Goal: Find specific page/section: Find specific page/section

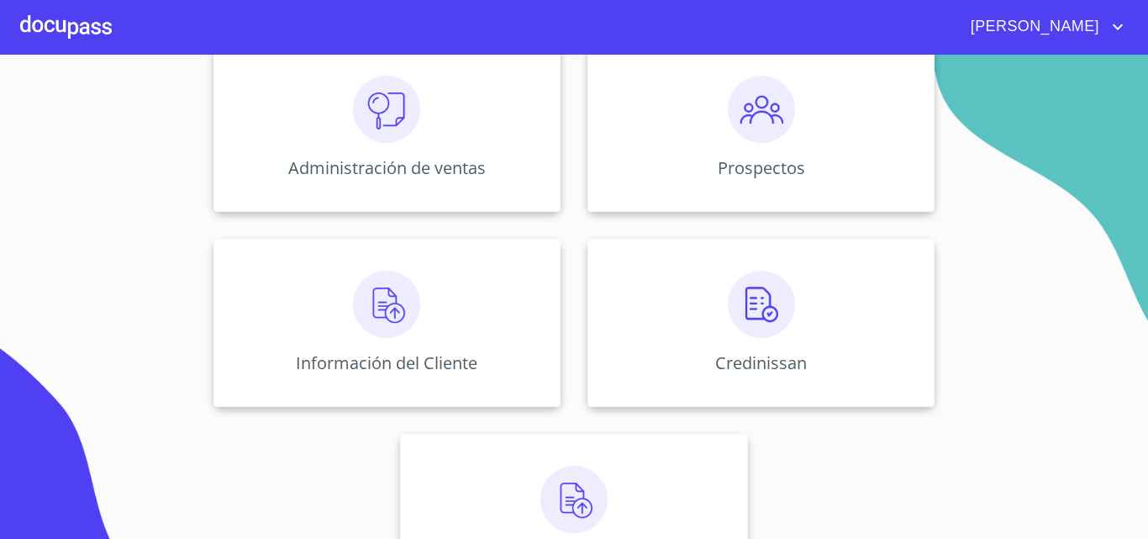
scroll to position [233, 0]
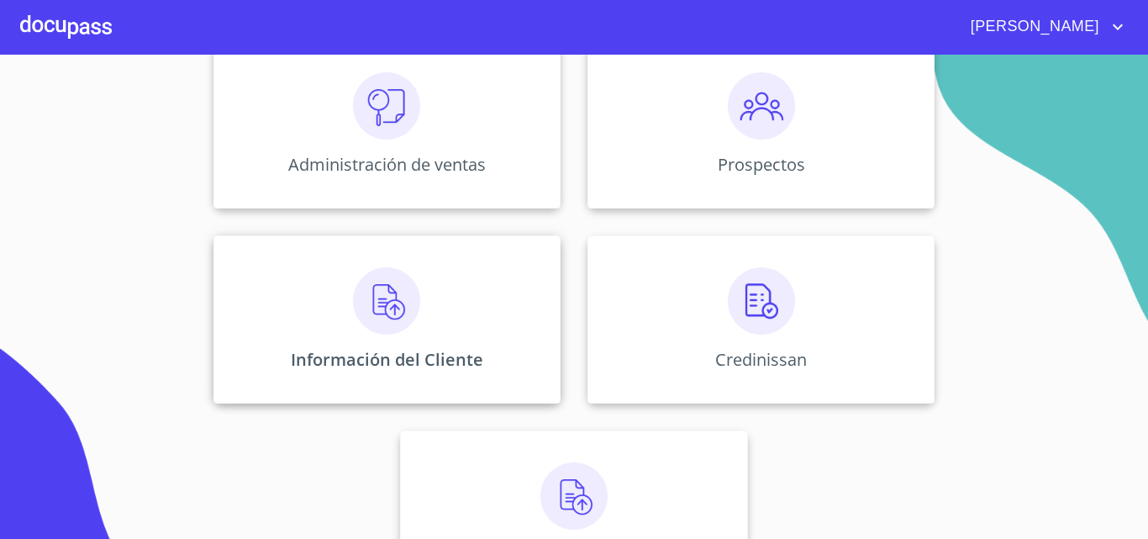
click at [437, 300] on div "Información del Cliente" at bounding box center [386, 319] width 347 height 168
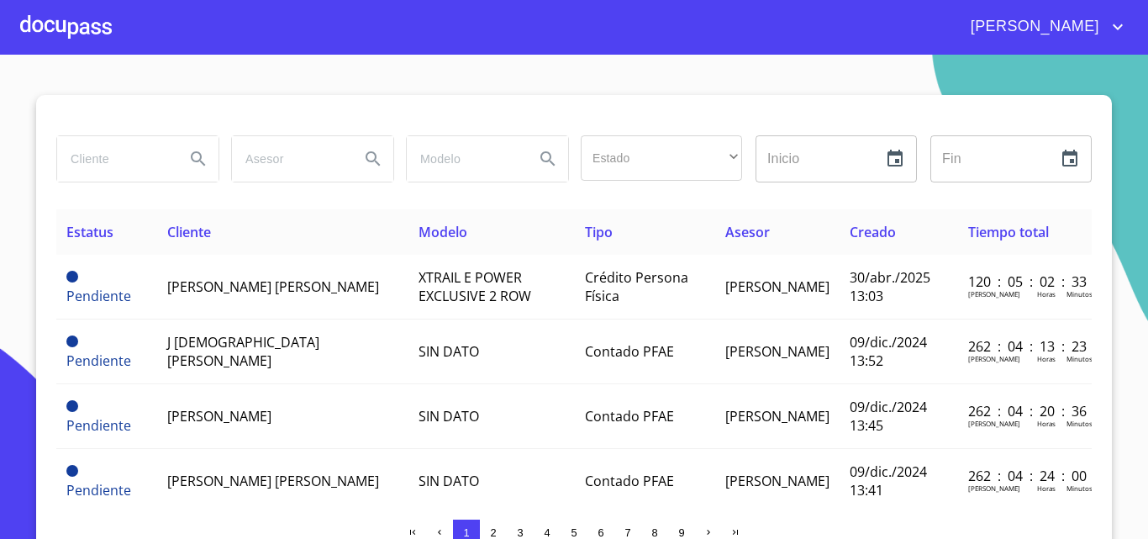
click at [113, 155] on input "search" at bounding box center [114, 158] width 114 height 45
click at [193, 161] on icon "Search" at bounding box center [198, 159] width 20 height 20
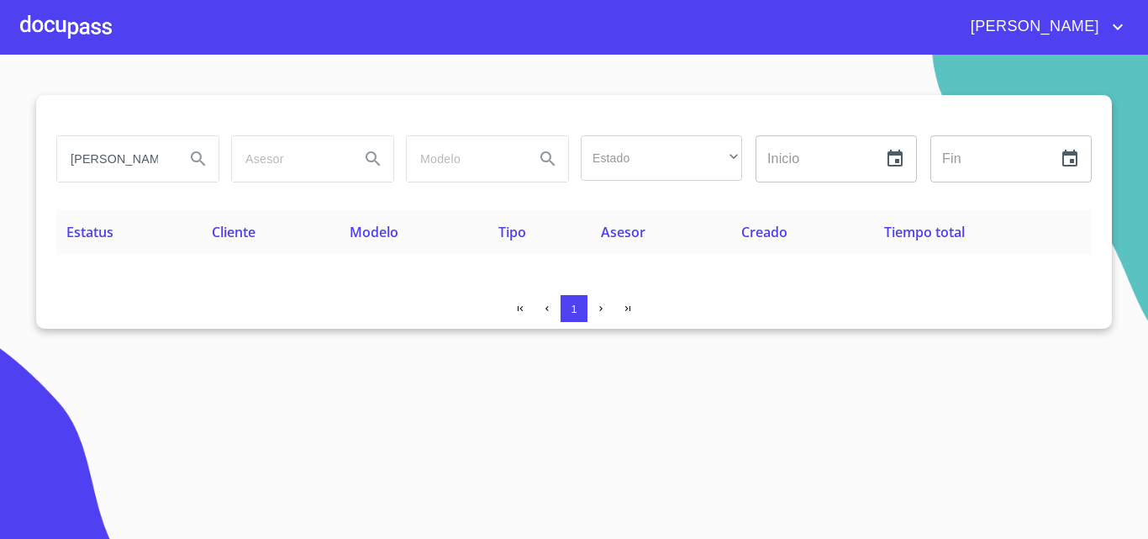
click at [160, 160] on input "[PERSON_NAME]" at bounding box center [114, 158] width 114 height 45
type input "[PERSON_NAME]"
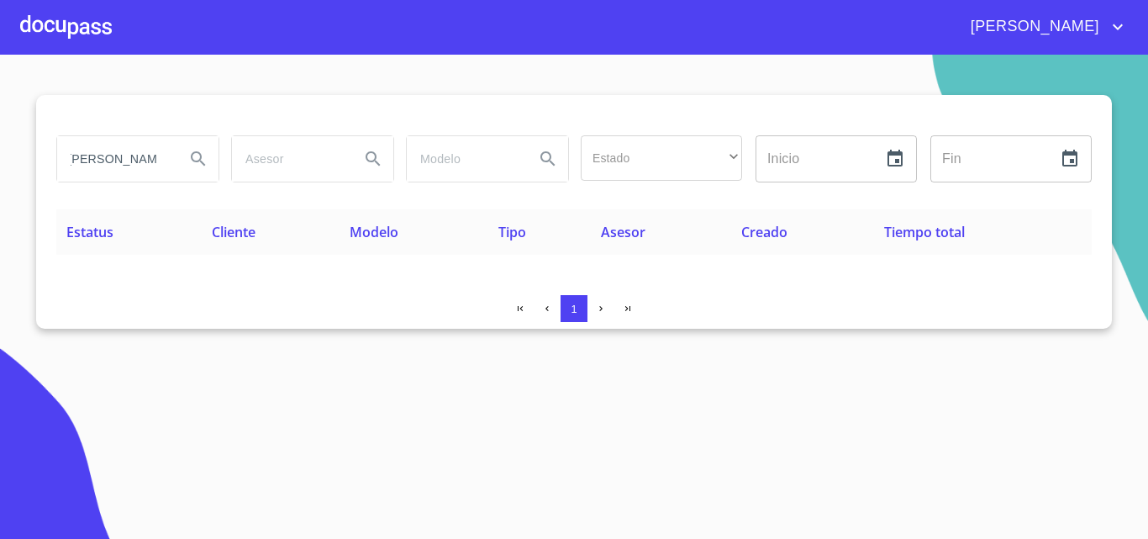
click at [190, 152] on icon "Search" at bounding box center [198, 159] width 20 height 20
click at [77, 19] on div at bounding box center [66, 27] width 92 height 54
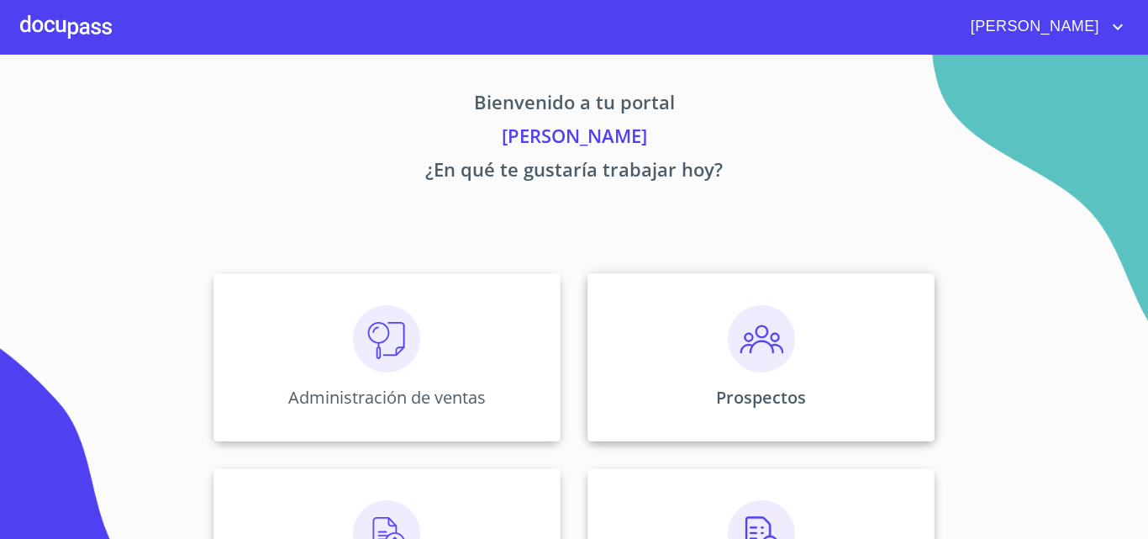
click at [787, 339] on img at bounding box center [761, 338] width 67 height 67
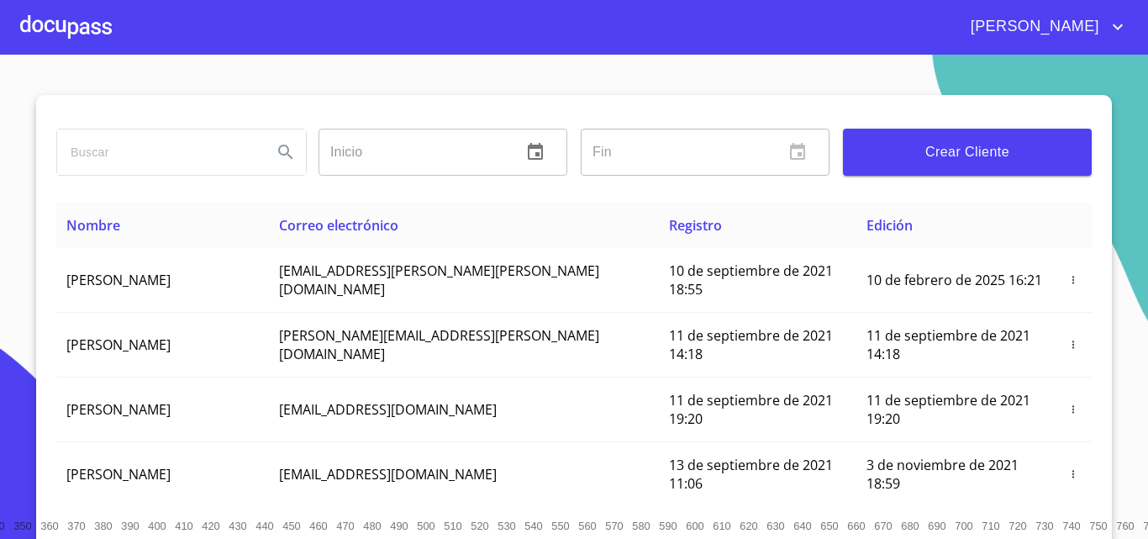
click at [41, 159] on div "Inicio ​ Fin ​ Crear Cliente Nombre Correo electrónico Registro Edición [PERSON…" at bounding box center [574, 324] width 1076 height 458
click at [95, 150] on input "search" at bounding box center [158, 151] width 202 height 45
type input "[PERSON_NAME]"
click at [277, 149] on icon "Search" at bounding box center [286, 152] width 20 height 20
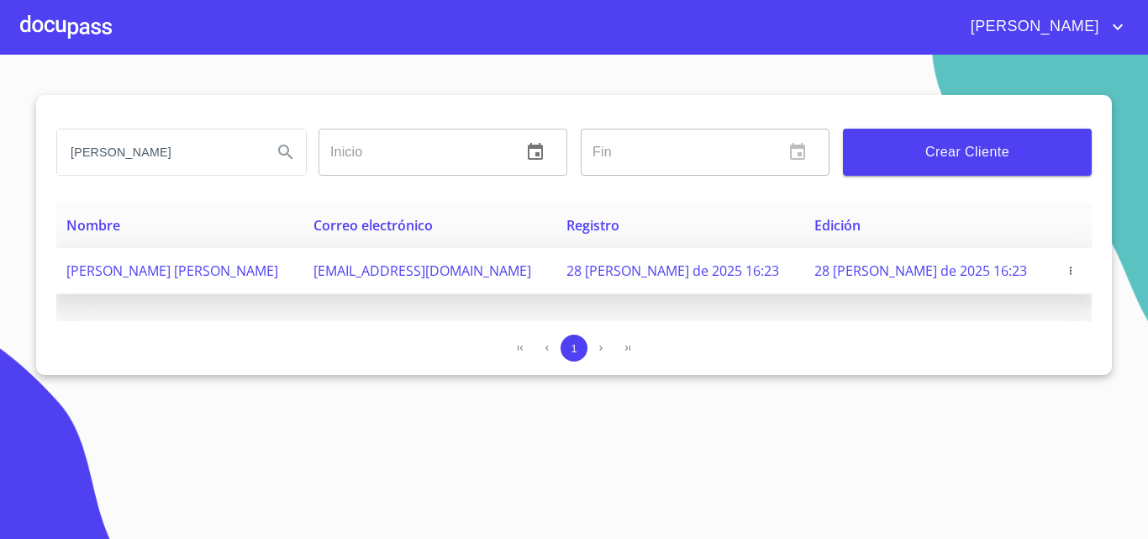
click at [166, 282] on td "[PERSON_NAME] [PERSON_NAME]" at bounding box center [179, 271] width 247 height 46
click at [171, 266] on span "[PERSON_NAME] [PERSON_NAME]" at bounding box center [172, 270] width 212 height 18
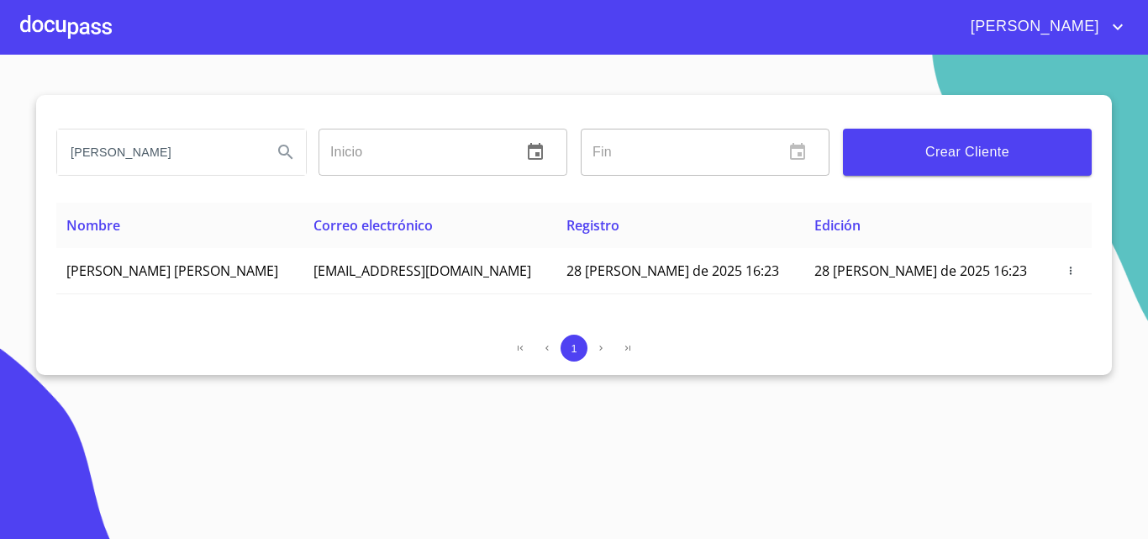
click at [95, 36] on div at bounding box center [66, 27] width 92 height 54
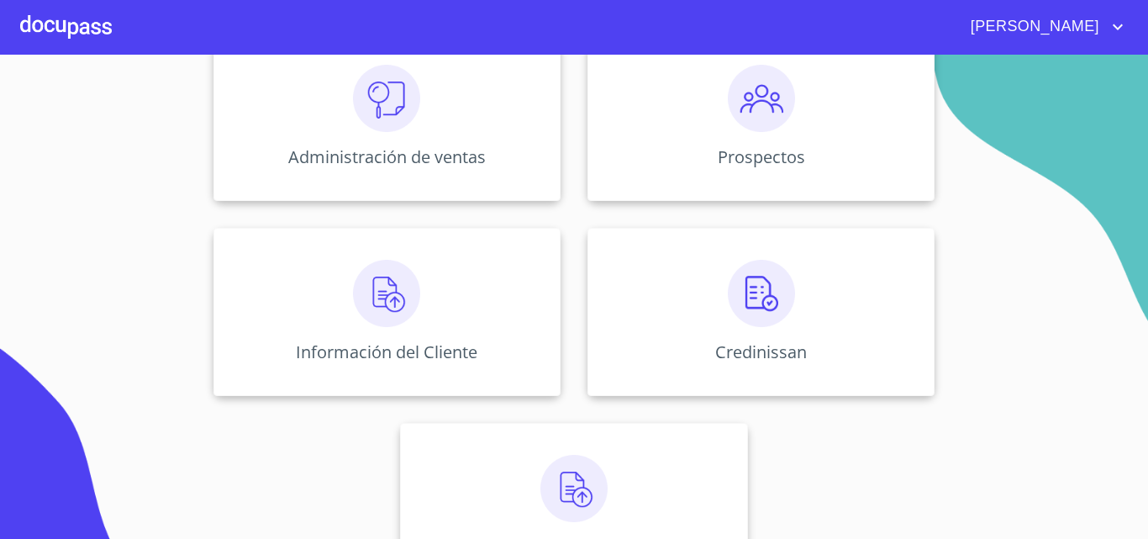
scroll to position [306, 0]
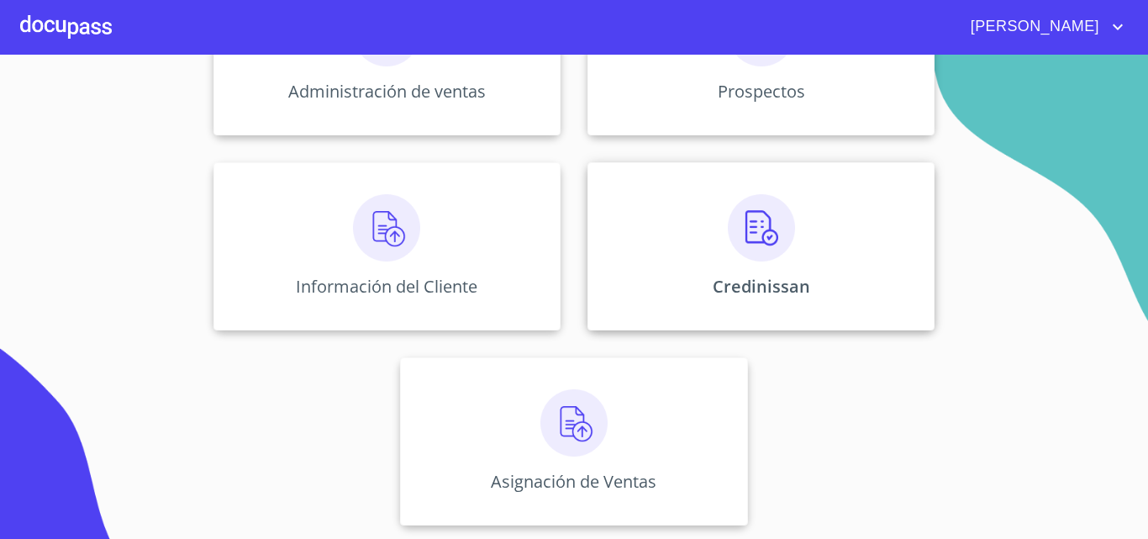
click at [741, 253] on img at bounding box center [761, 227] width 67 height 67
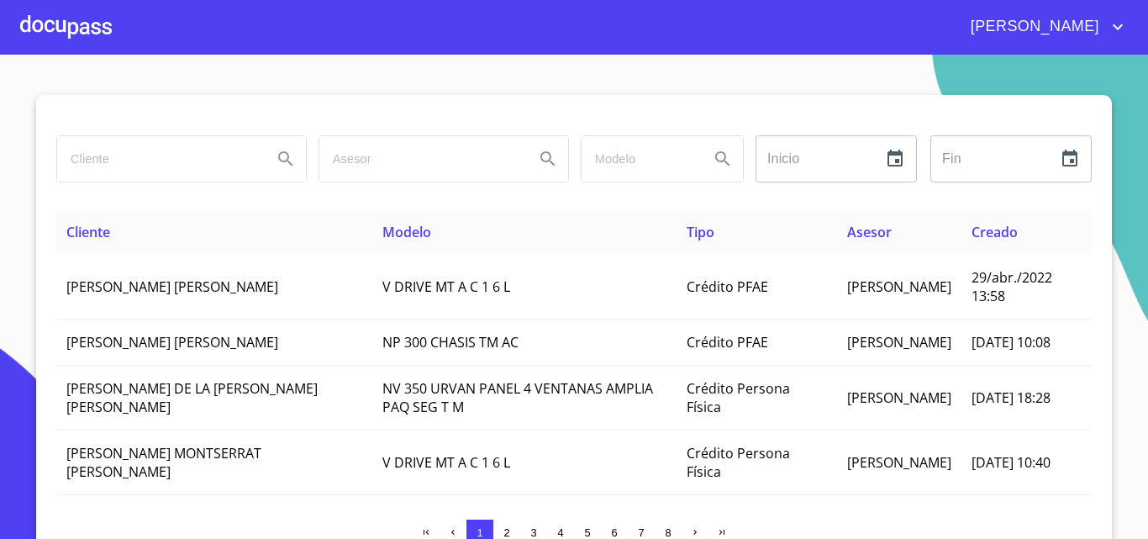
click at [115, 156] on input "search" at bounding box center [158, 158] width 202 height 45
type input "[PERSON_NAME]"
click at [276, 156] on icon "Search" at bounding box center [286, 159] width 20 height 20
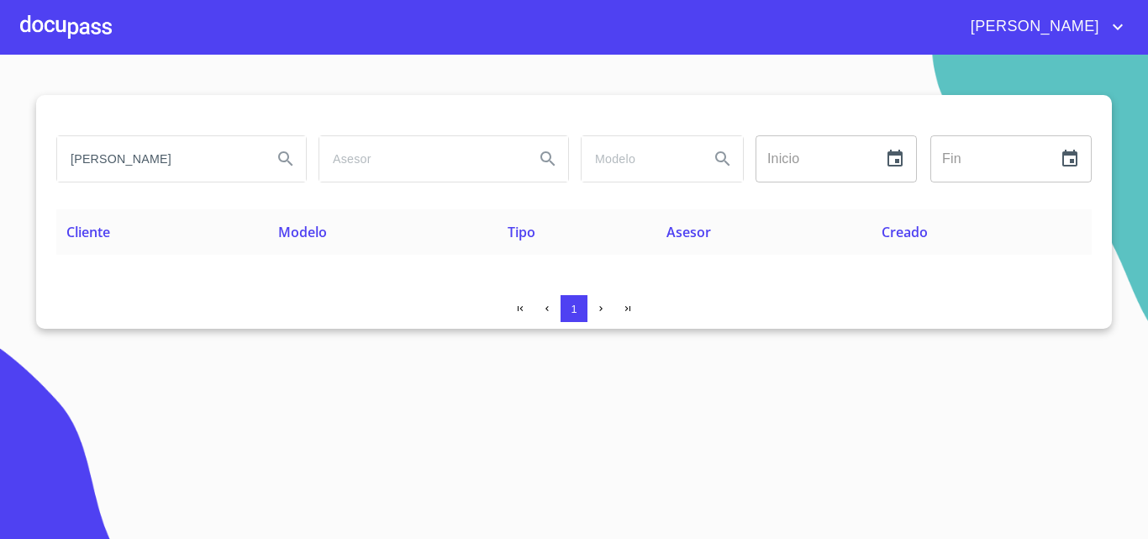
click at [83, 34] on div at bounding box center [66, 27] width 92 height 54
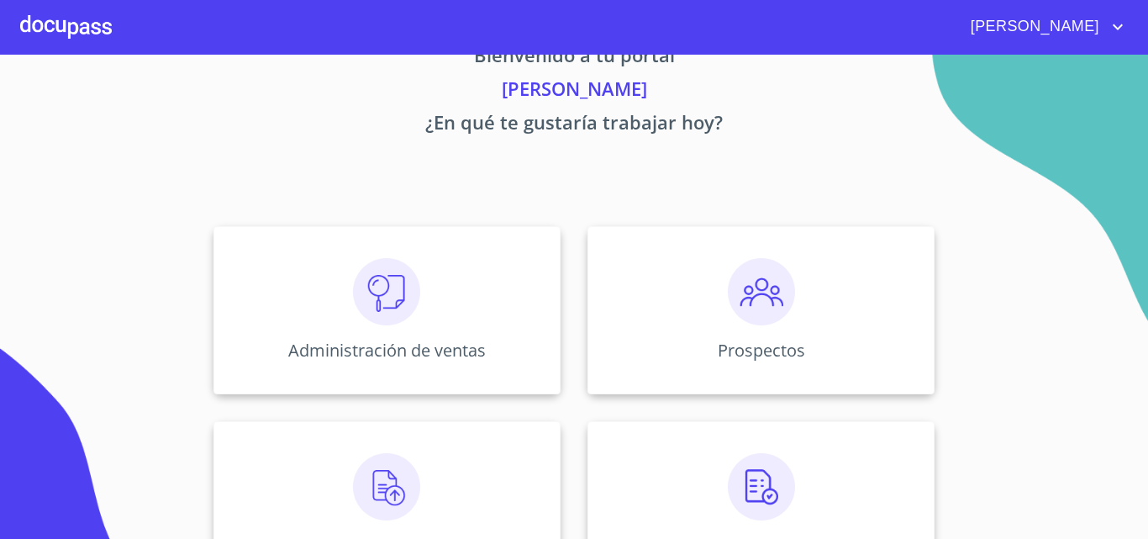
scroll to position [195, 0]
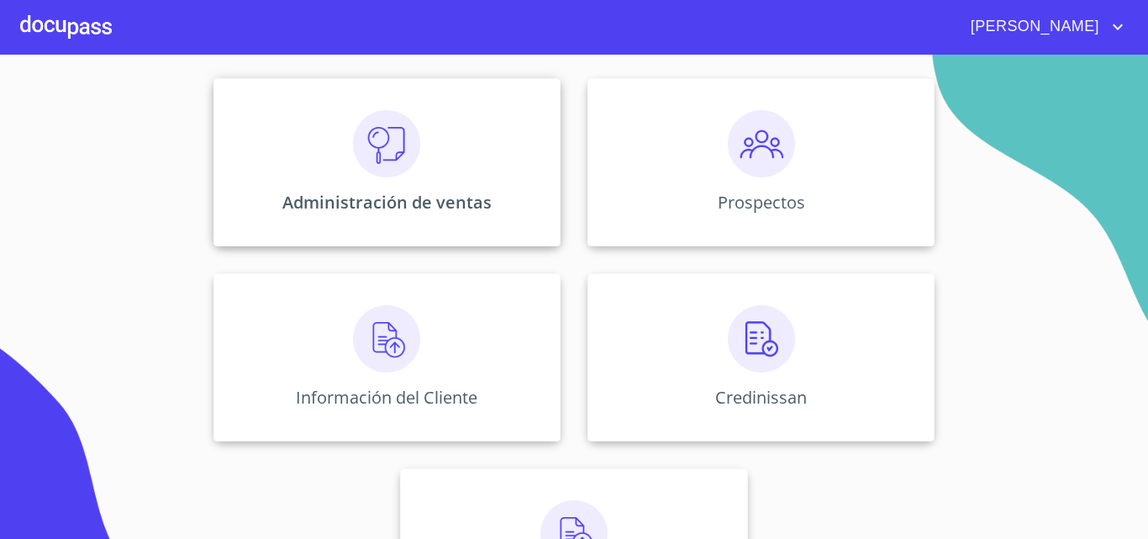
click at [404, 159] on img at bounding box center [386, 143] width 67 height 67
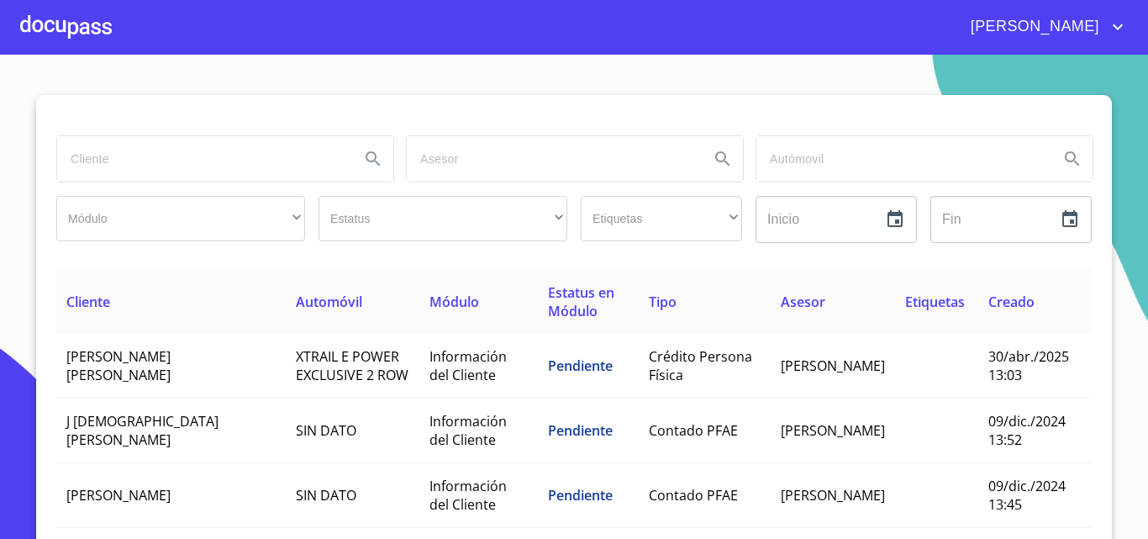
click at [176, 167] on input "search" at bounding box center [201, 158] width 289 height 45
type input "[PERSON_NAME]"
click at [372, 148] on button "Search" at bounding box center [373, 159] width 40 height 40
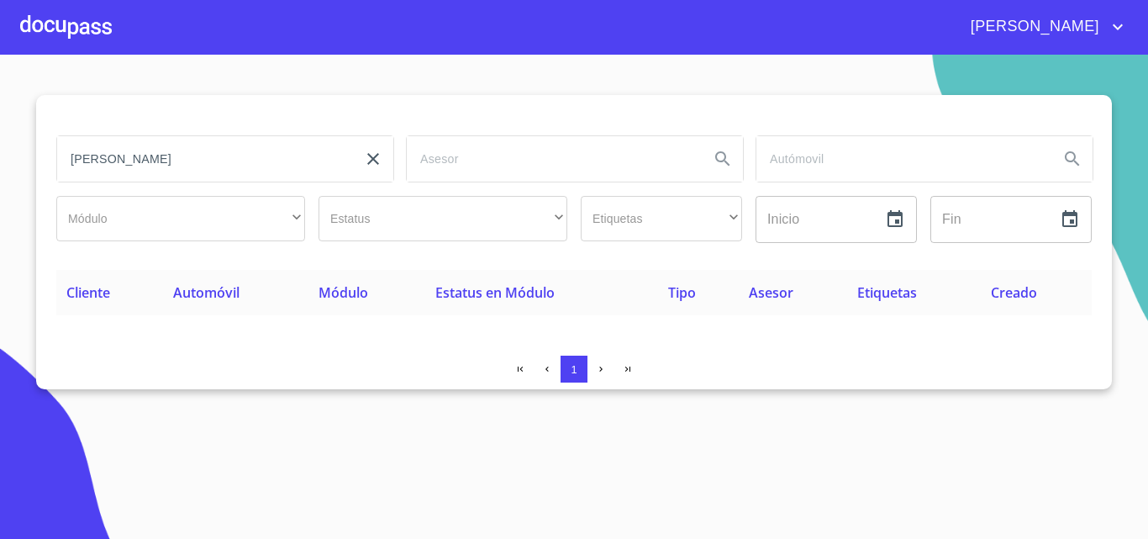
click at [80, 51] on div at bounding box center [66, 27] width 92 height 54
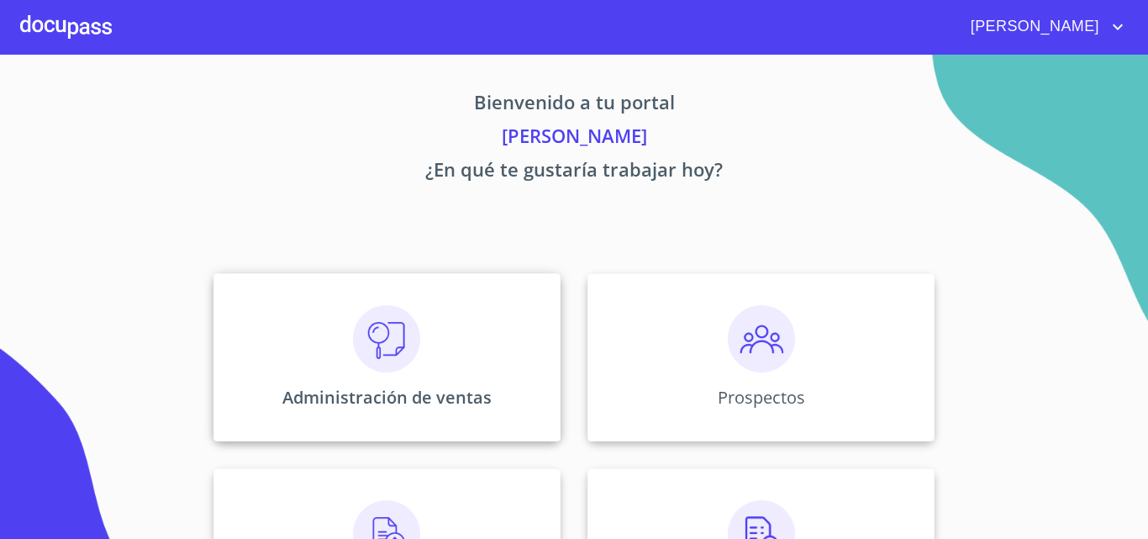
click at [355, 425] on div "Administración de ventas" at bounding box center [386, 357] width 347 height 168
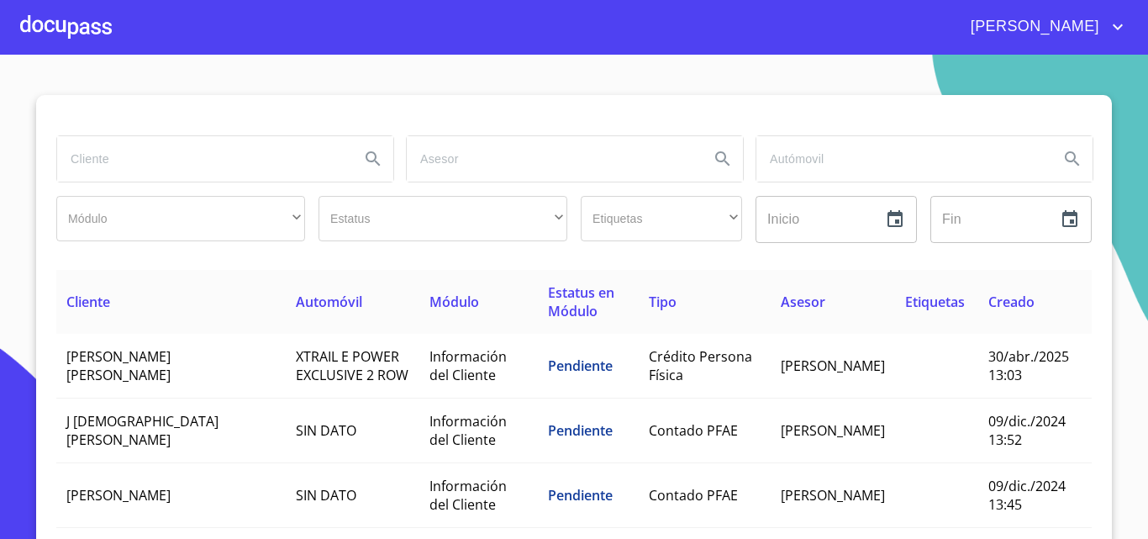
click at [64, 26] on div at bounding box center [66, 27] width 92 height 54
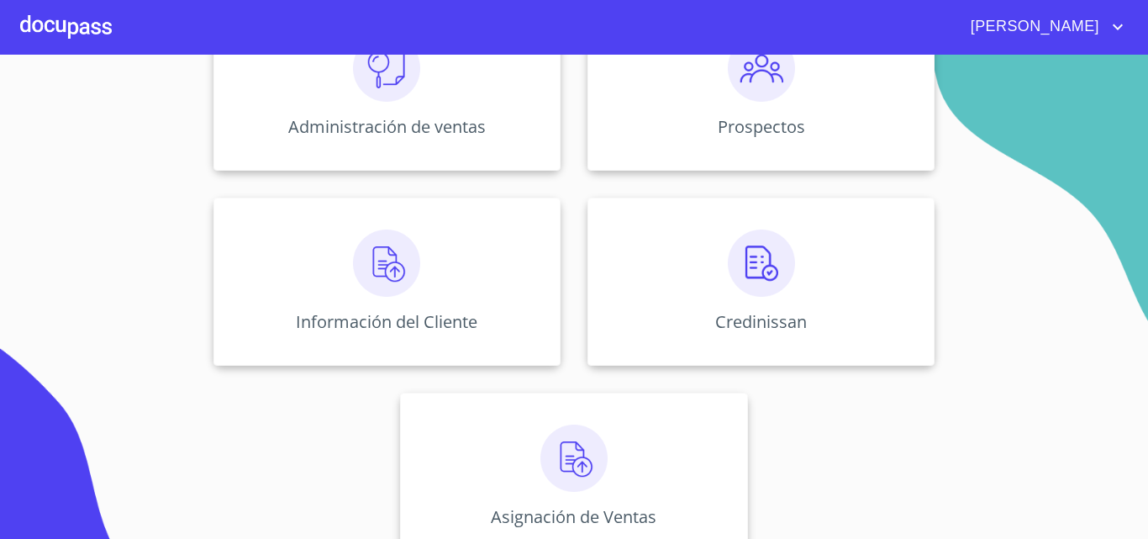
scroll to position [306, 0]
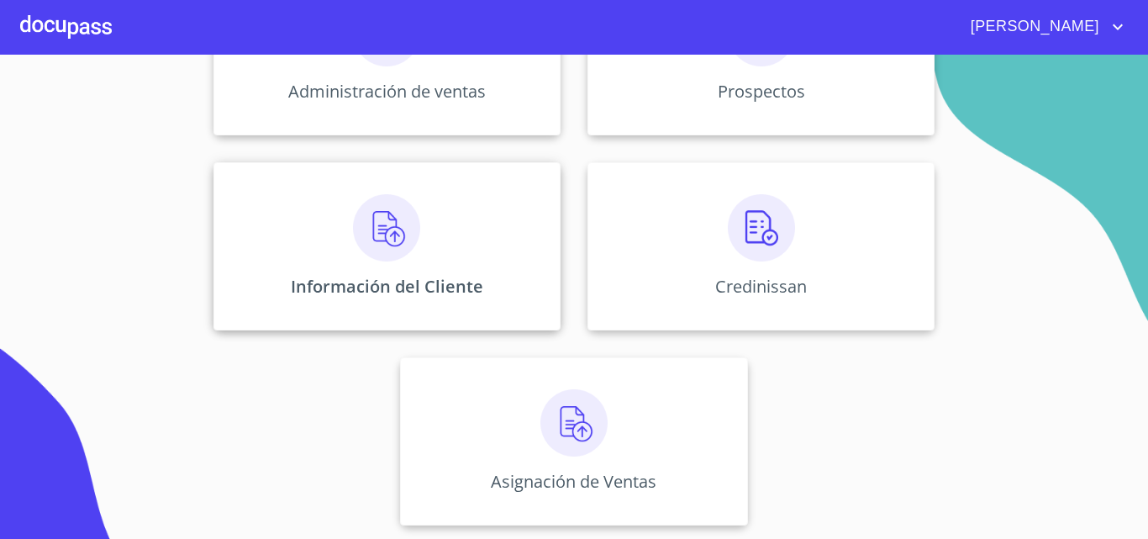
click at [394, 252] on img at bounding box center [386, 227] width 67 height 67
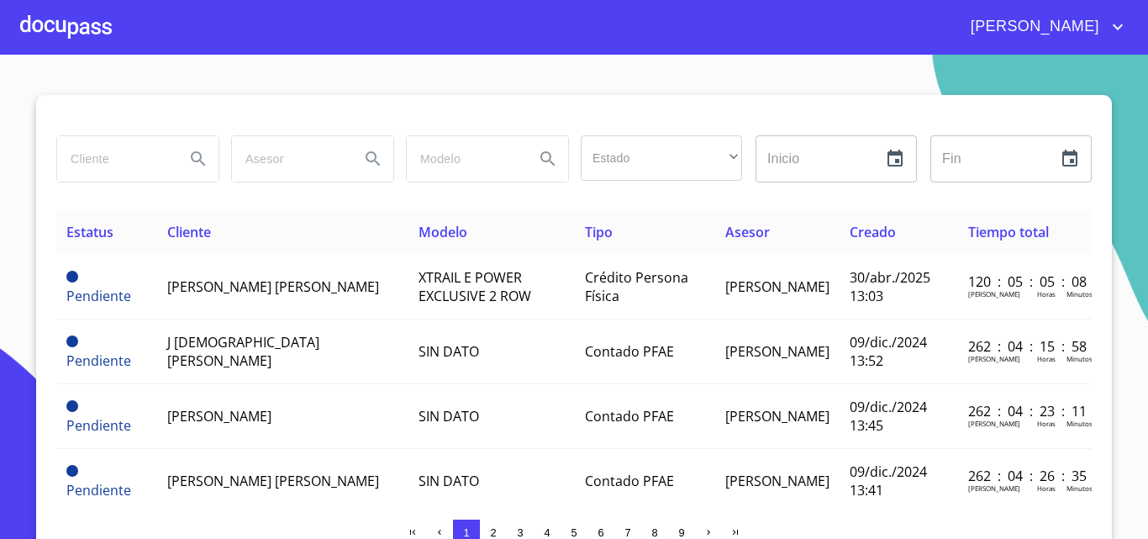
click at [76, 152] on input "search" at bounding box center [114, 158] width 114 height 45
type input "[PERSON_NAME]"
click at [189, 157] on icon "Search" at bounding box center [198, 159] width 20 height 20
